Goal: Transaction & Acquisition: Purchase product/service

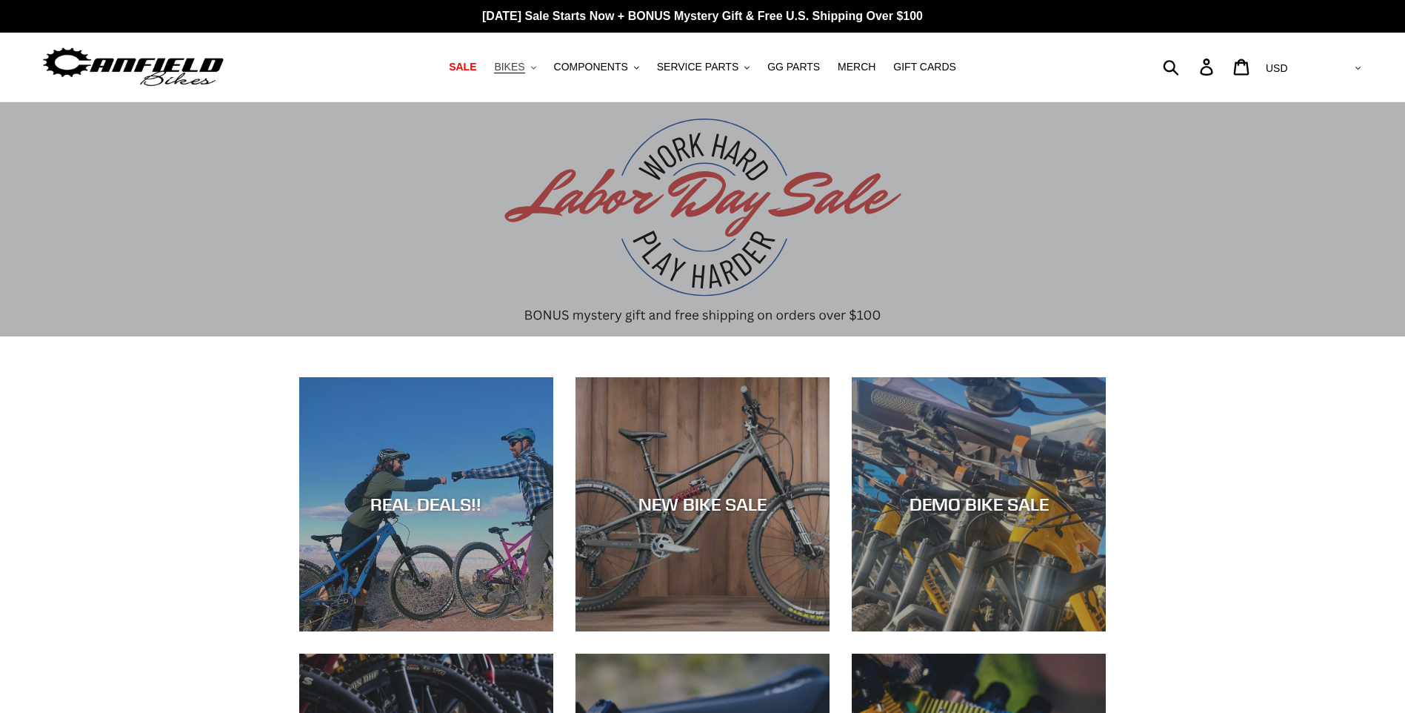
click at [525, 66] on span "BIKES" at bounding box center [509, 67] width 30 height 13
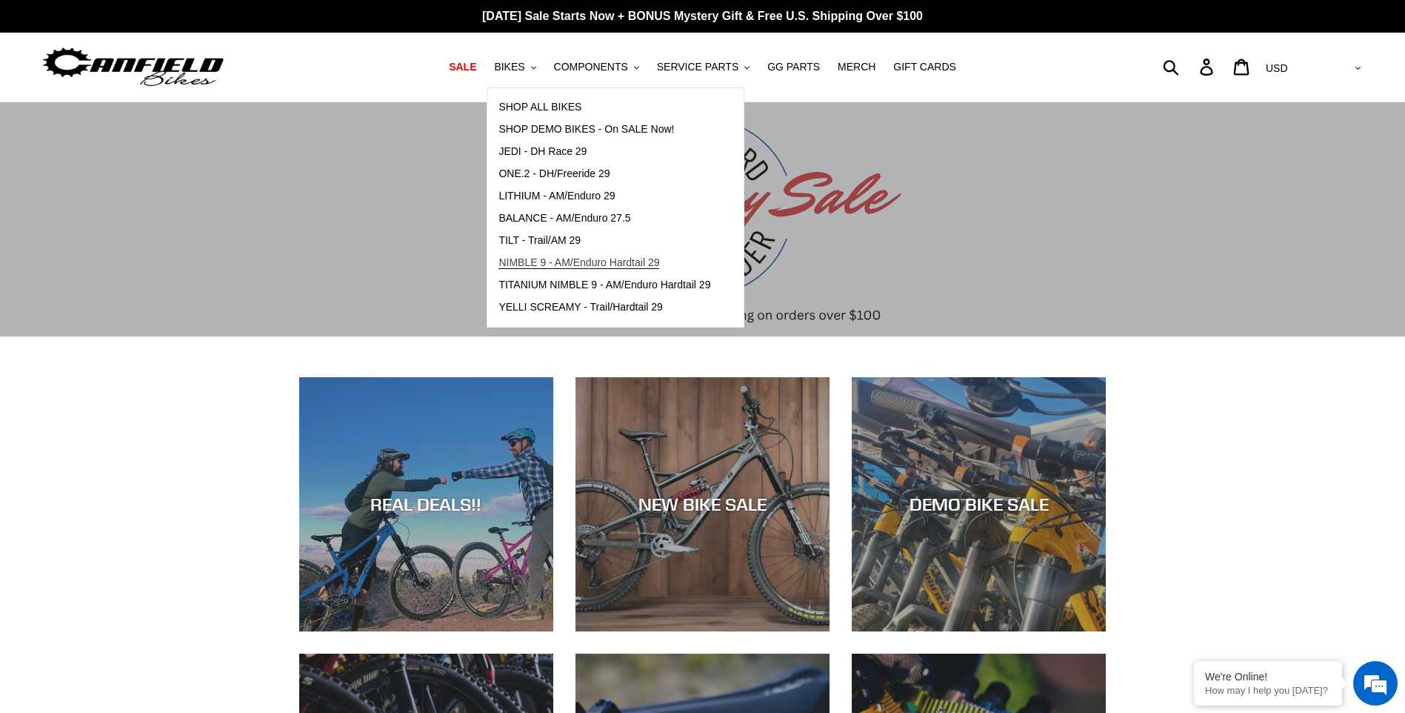
click at [548, 259] on span "NIMBLE 9 - AM/Enduro Hardtail 29" at bounding box center [579, 262] width 161 height 13
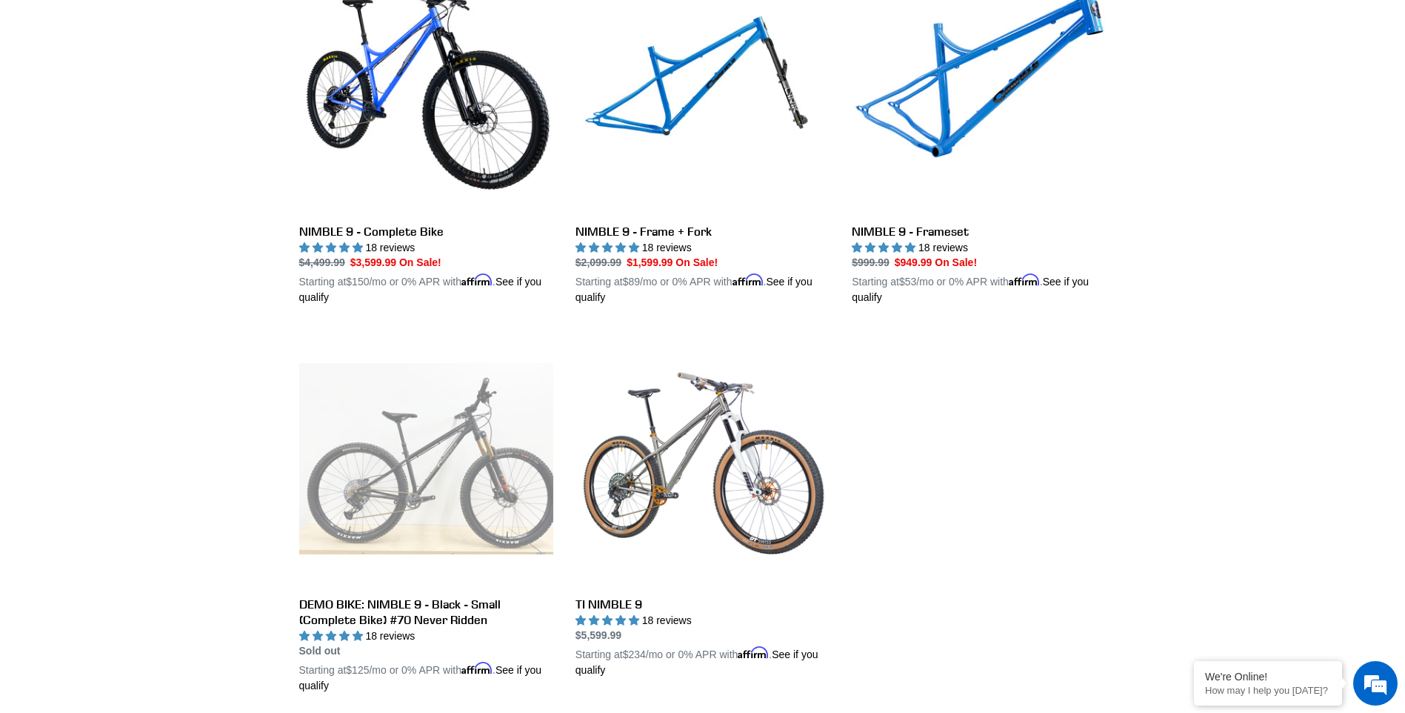
scroll to position [504, 0]
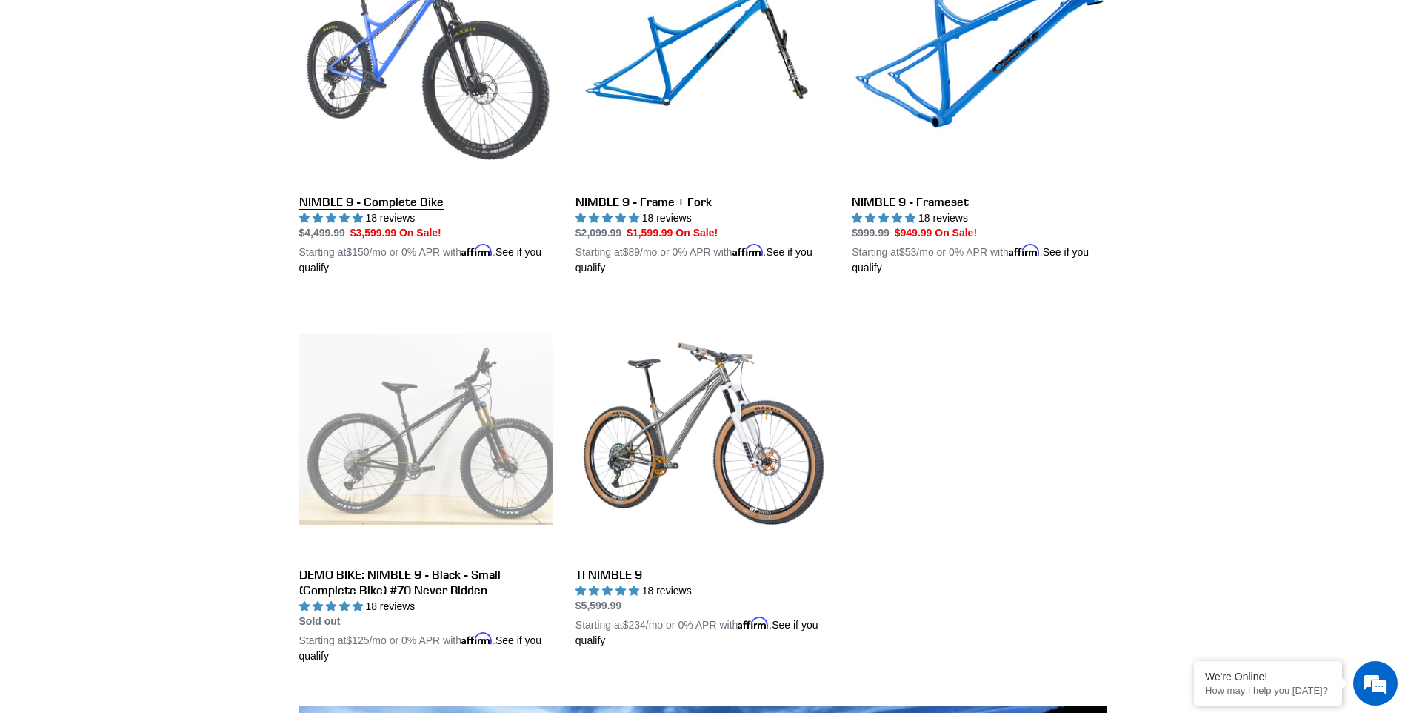
click at [387, 78] on link "NIMBLE 9 - Complete Bike" at bounding box center [426, 103] width 254 height 347
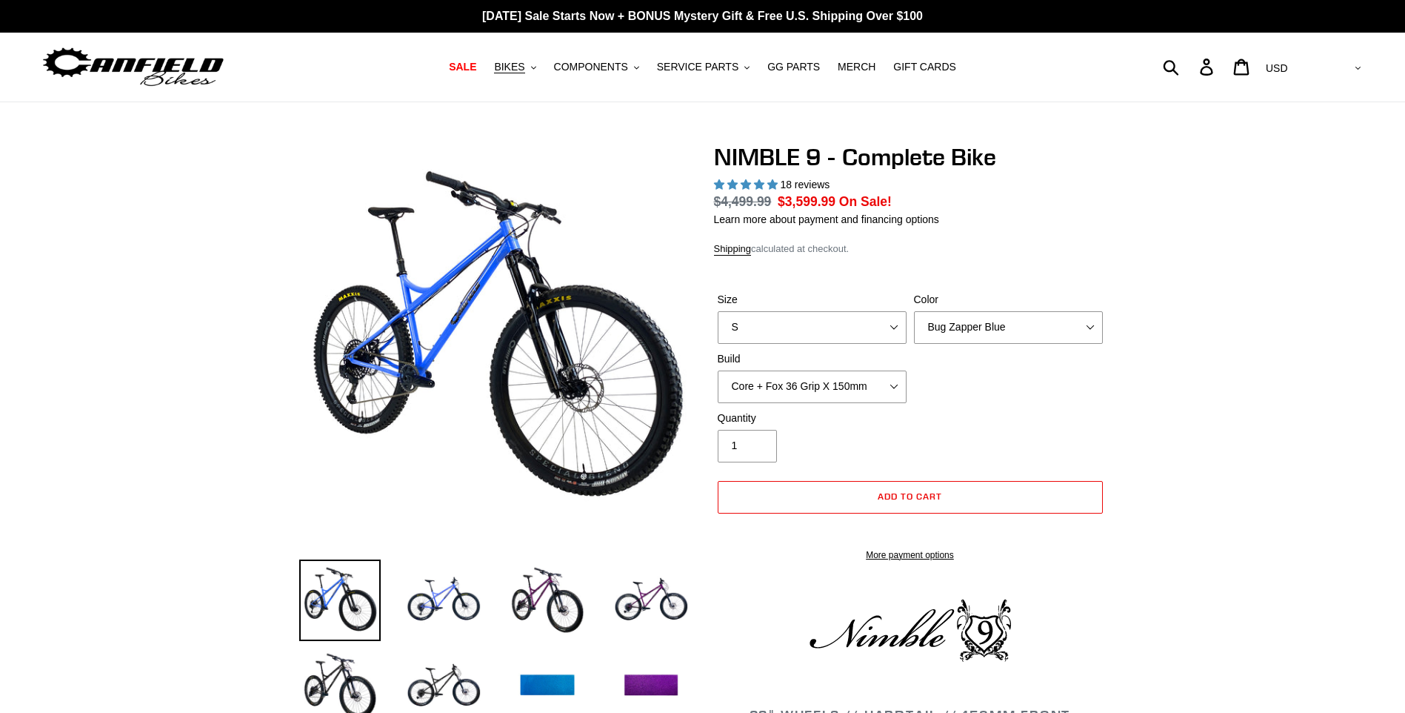
select select "highest-rating"
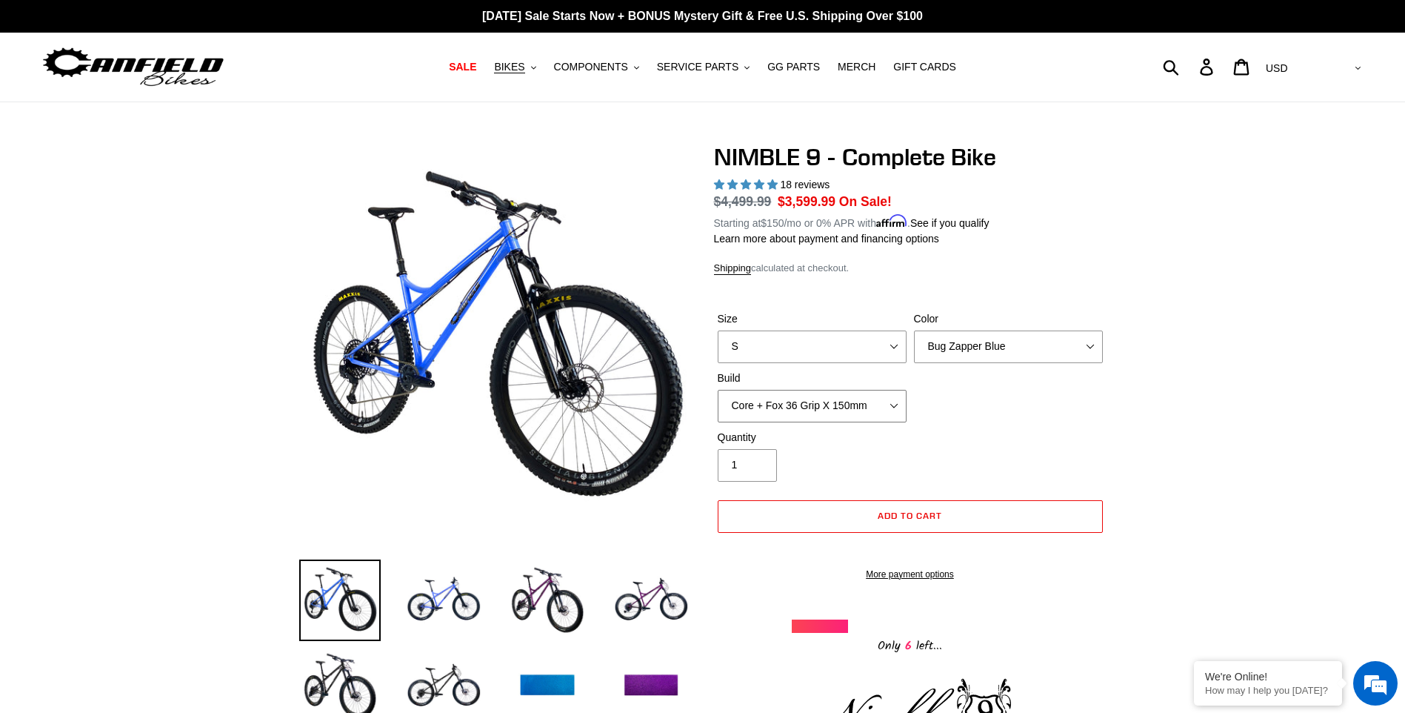
click at [901, 402] on select "Core + Fox 36 Grip X 150mm Pro + Fox 36 Grip X 150mm Core + RockShox Lyrik Ulti…" at bounding box center [812, 406] width 189 height 33
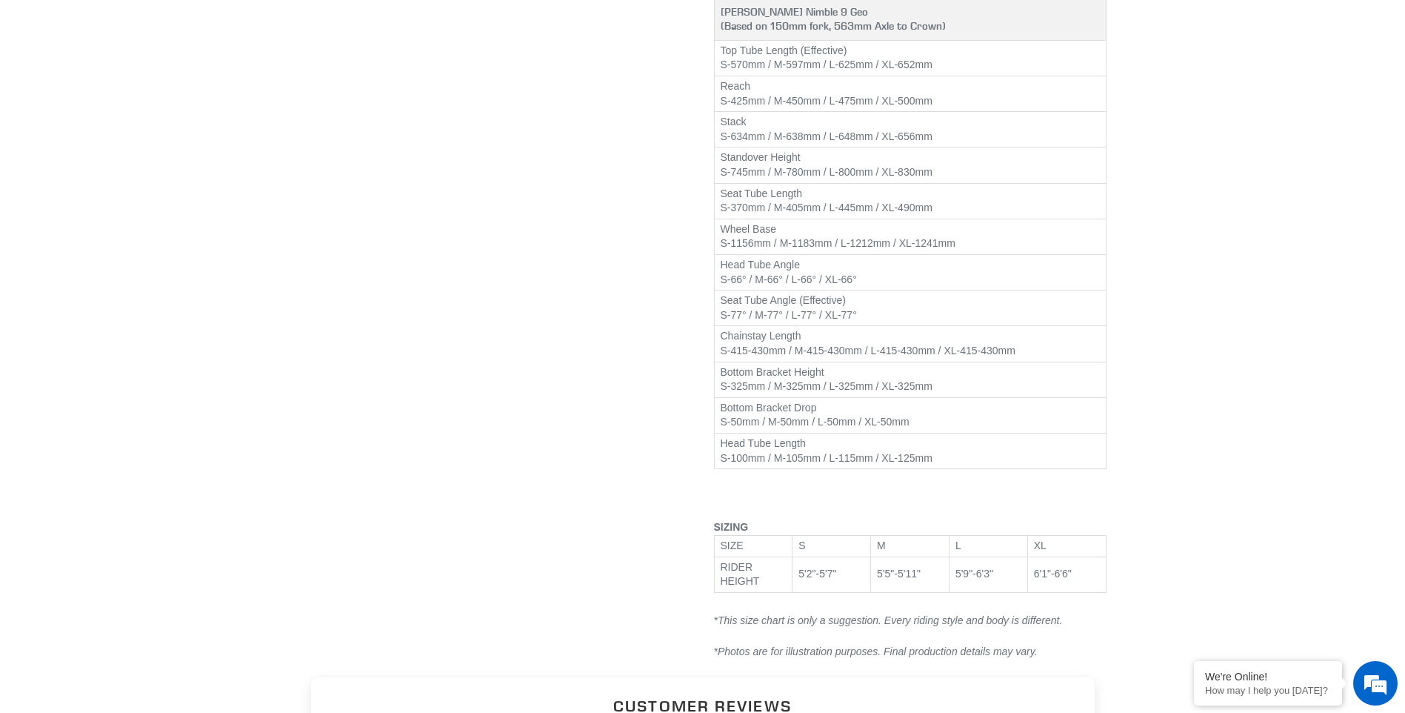
scroll to position [1857, 0]
